Goal: Communication & Community: Answer question/provide support

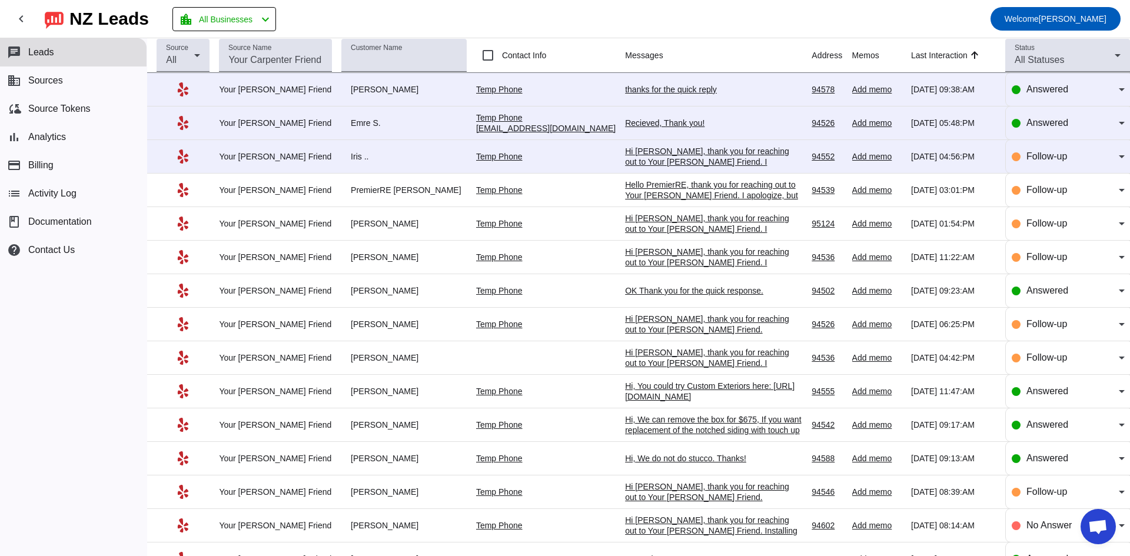
click at [649, 158] on div "Hi [PERSON_NAME], thank you for reaching out to Your [PERSON_NAME] Friend. I ap…" at bounding box center [713, 178] width 177 height 64
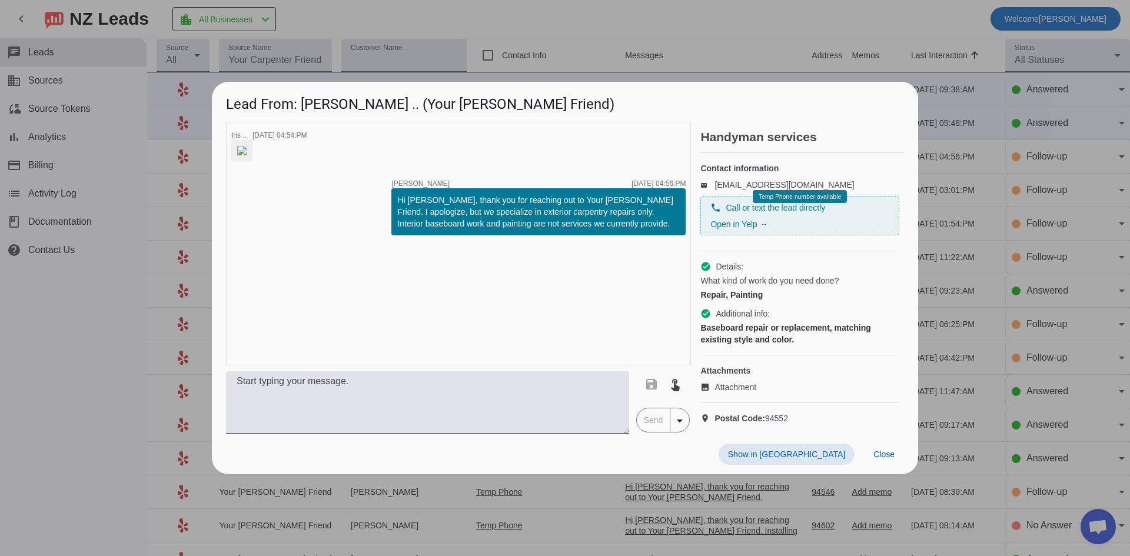
click at [574, 21] on div at bounding box center [565, 278] width 1130 height 556
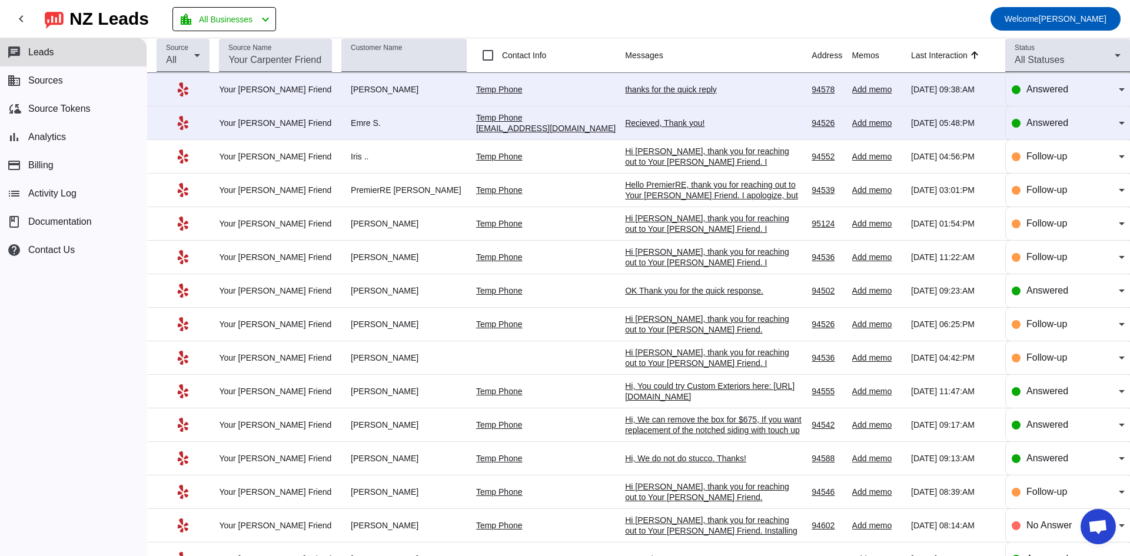
click at [625, 121] on div "Recieved, Thank you!" at bounding box center [713, 123] width 177 height 11
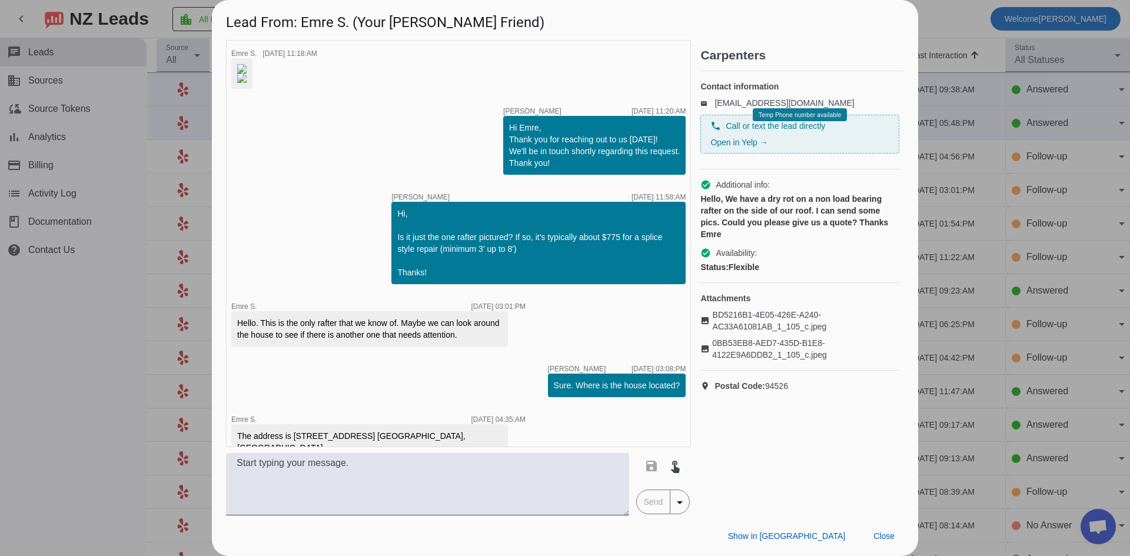
scroll to position [2065, 0]
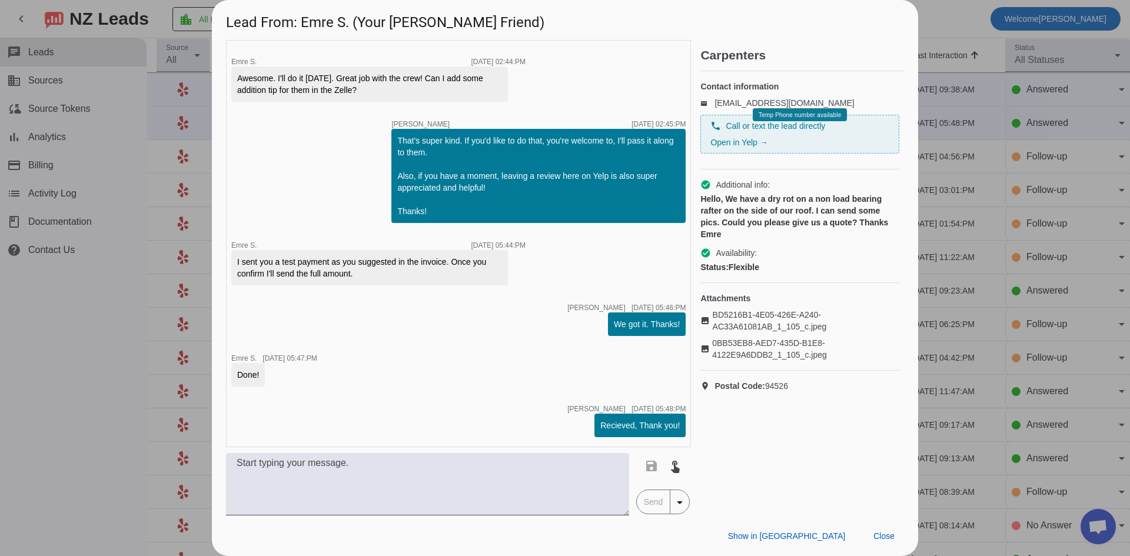
click at [943, 312] on div at bounding box center [565, 278] width 1130 height 556
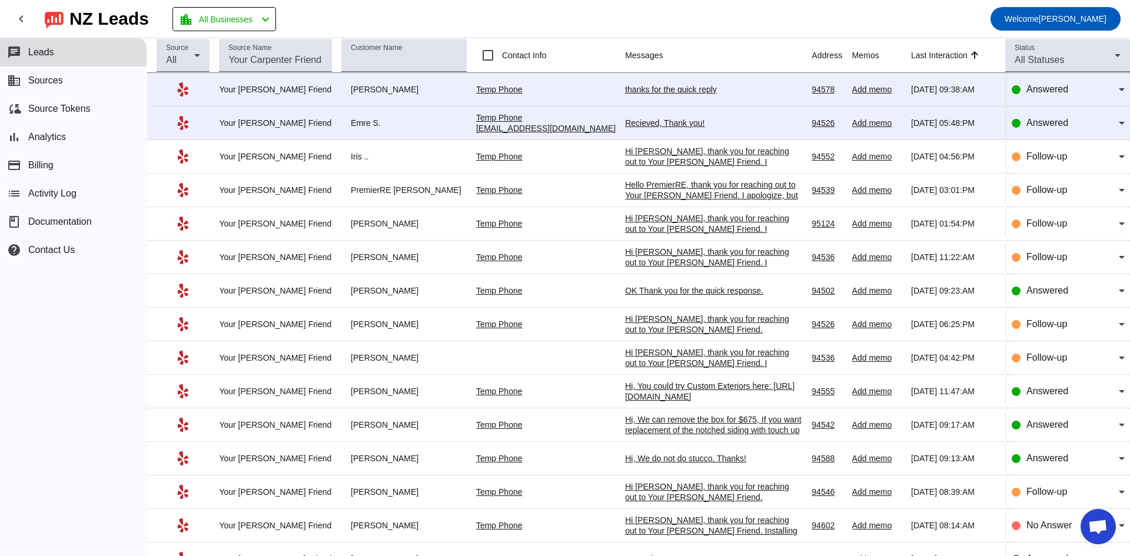
click at [657, 121] on div "Recieved, Thank you!" at bounding box center [713, 123] width 177 height 11
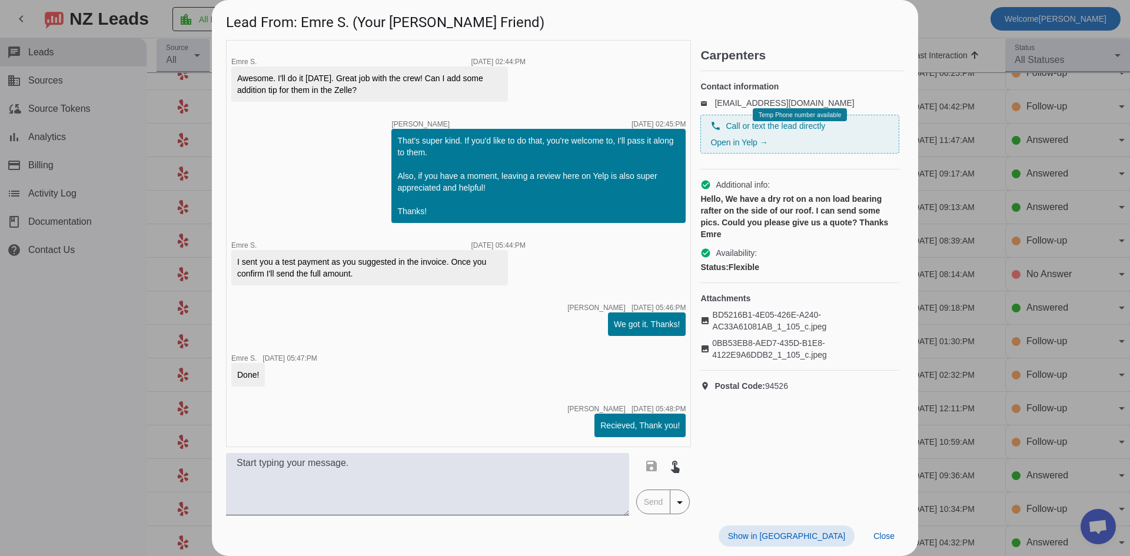
scroll to position [0, 0]
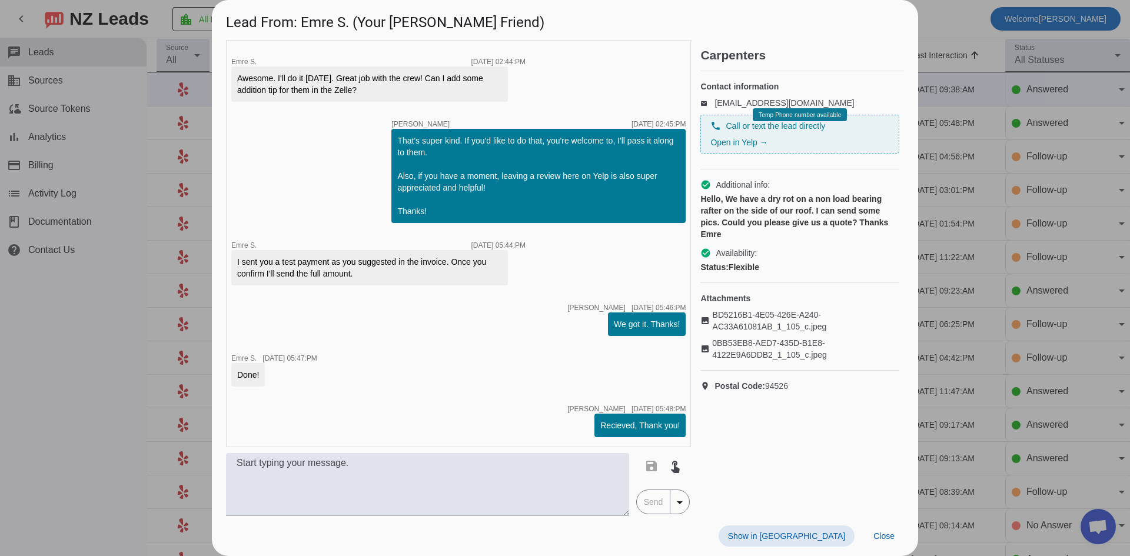
click at [75, 313] on div at bounding box center [565, 278] width 1130 height 556
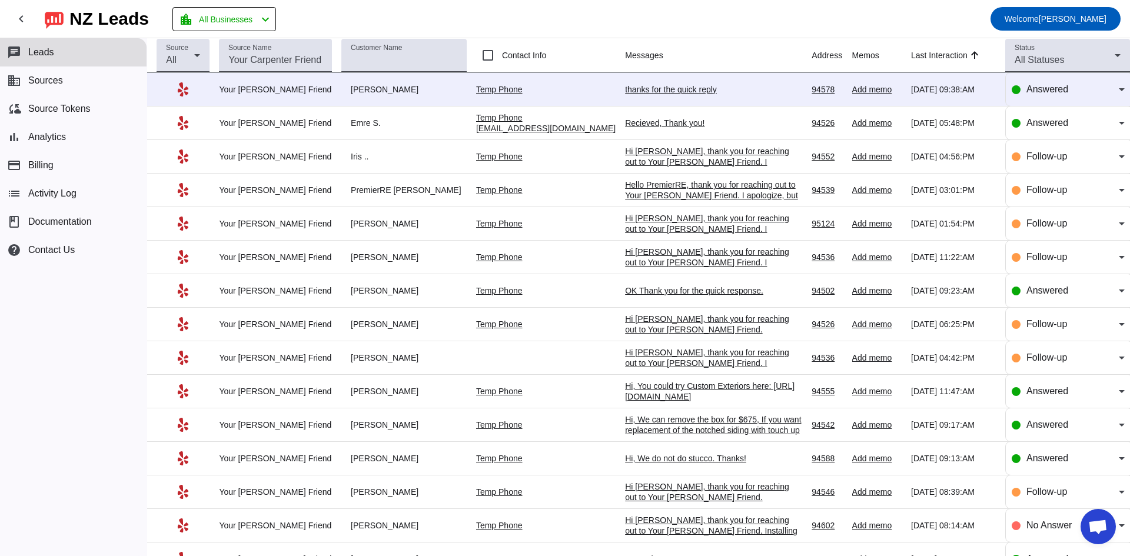
click at [631, 90] on div "thanks for the quick reply" at bounding box center [713, 89] width 177 height 11
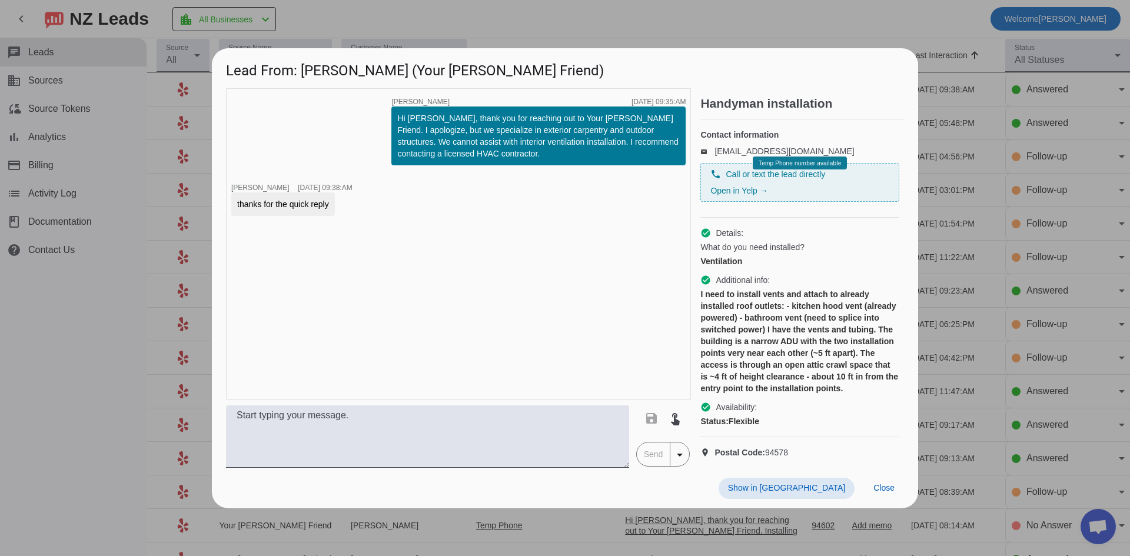
click at [96, 327] on div at bounding box center [565, 278] width 1130 height 556
